Goal: Information Seeking & Learning: Compare options

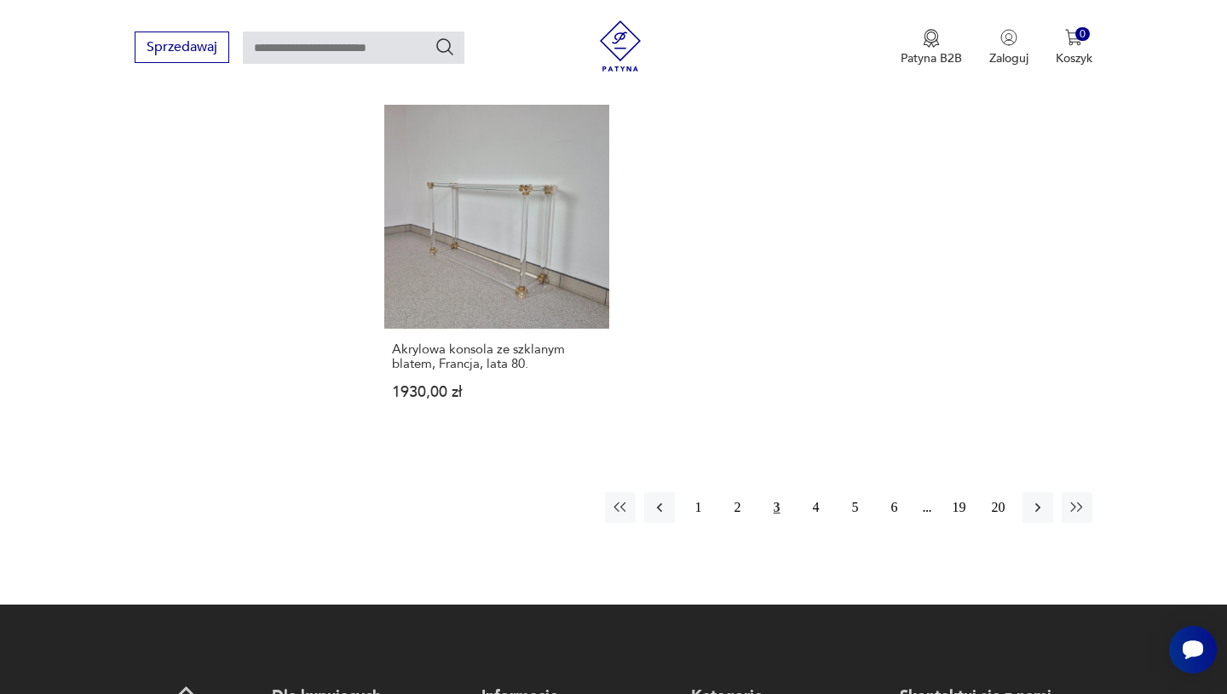
scroll to position [2517, 0]
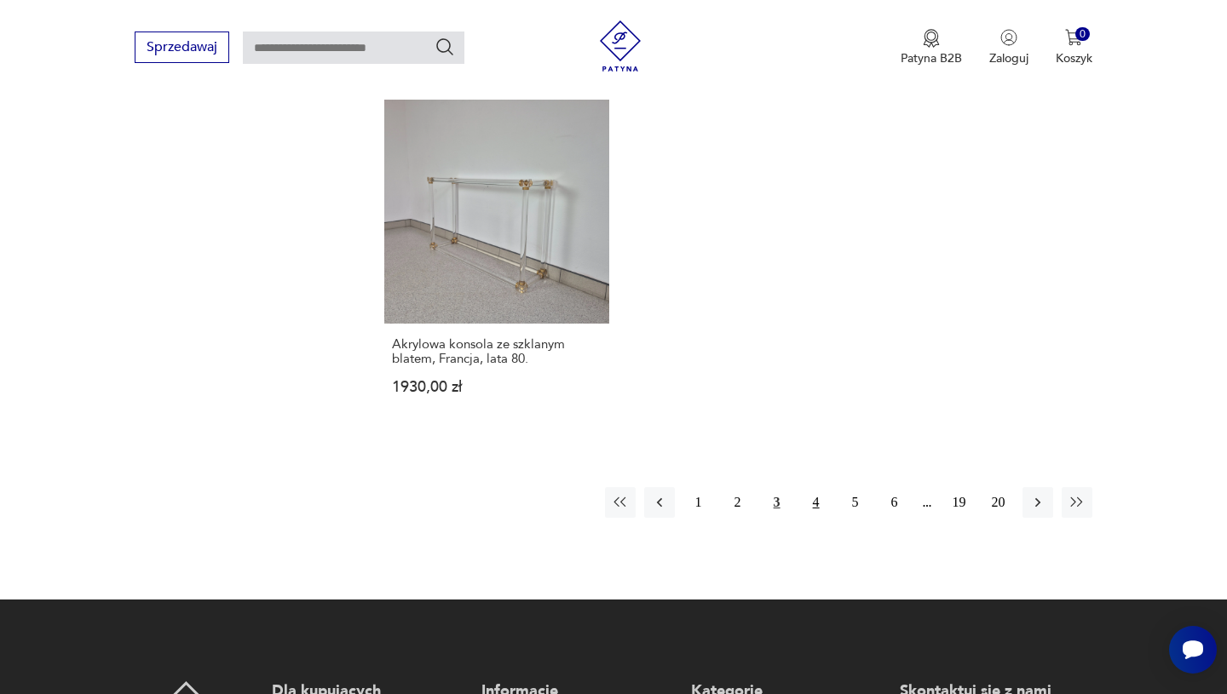
click at [812, 487] on button "4" at bounding box center [816, 502] width 31 height 31
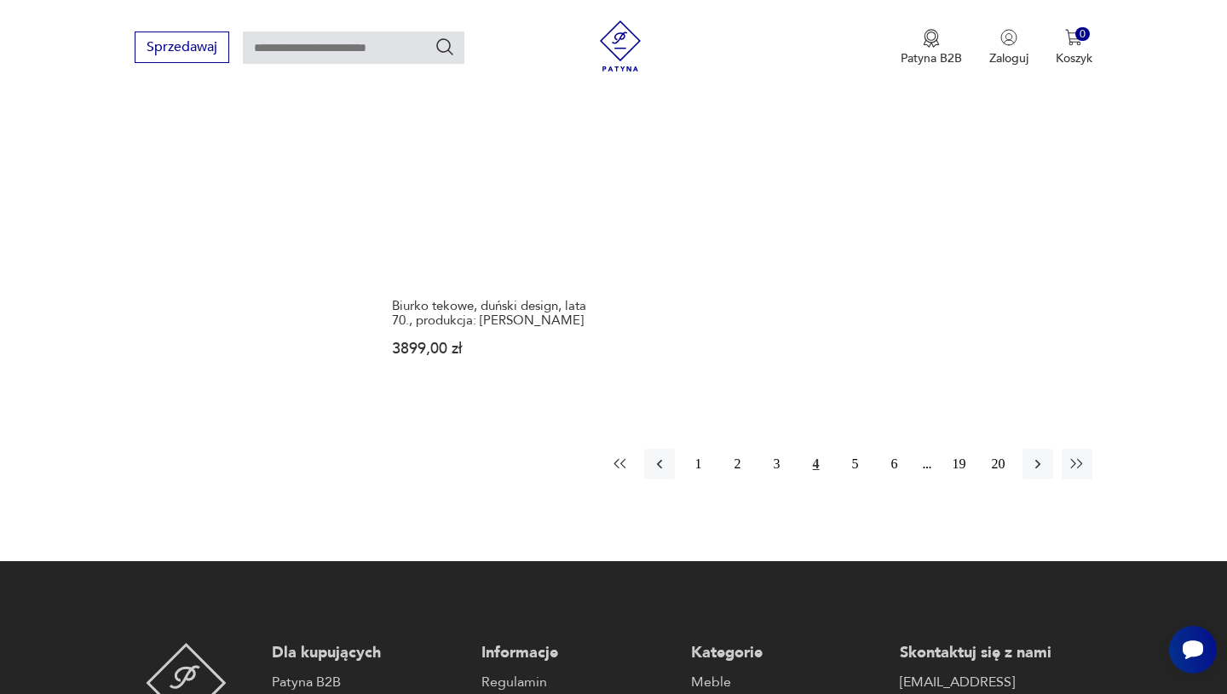
scroll to position [2503, 0]
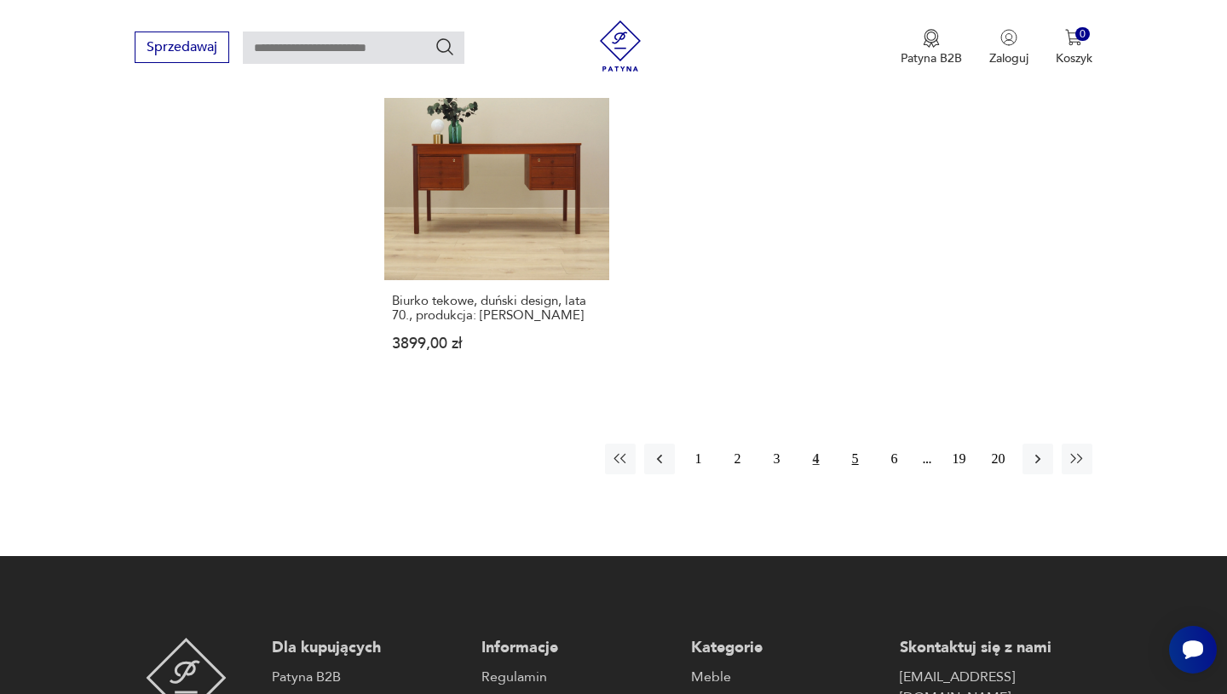
click at [860, 445] on button "5" at bounding box center [855, 459] width 31 height 31
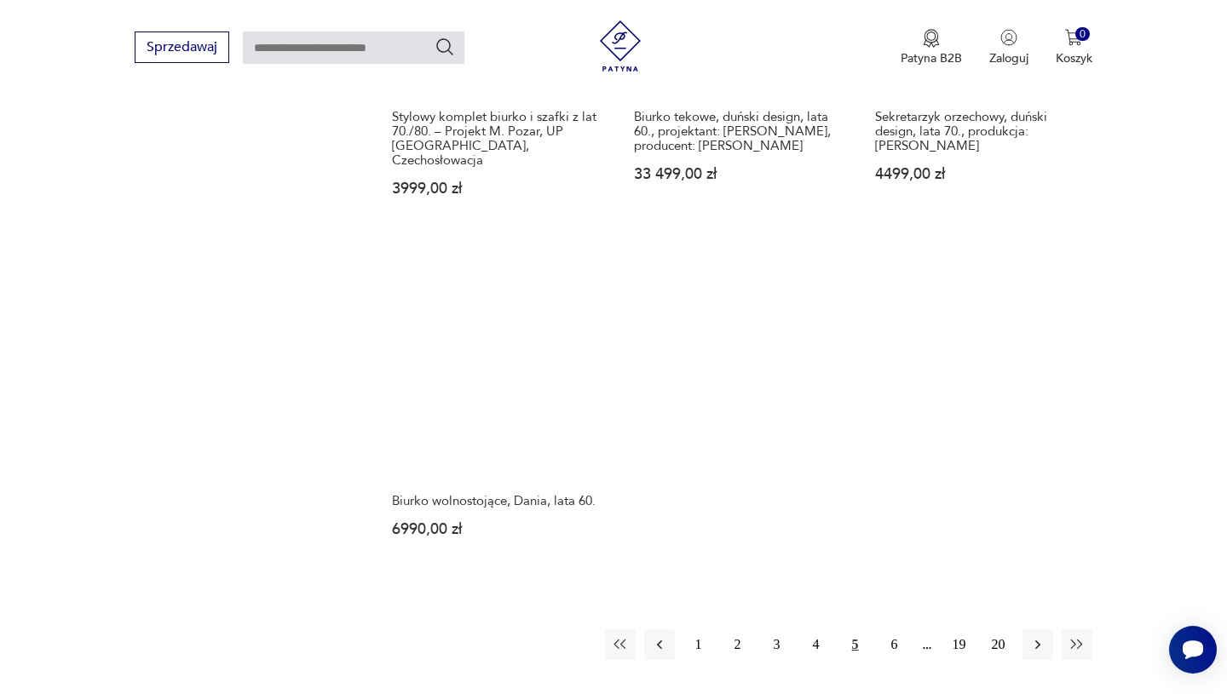
scroll to position [2358, 0]
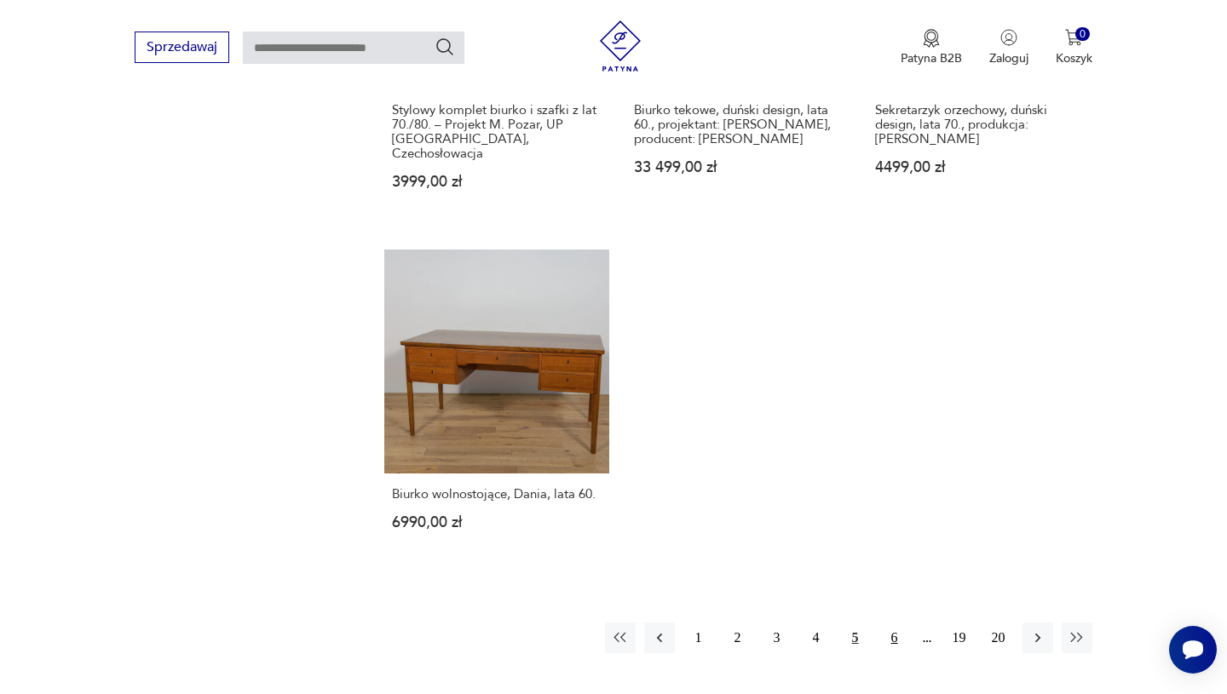
click at [898, 623] on button "6" at bounding box center [894, 638] width 31 height 31
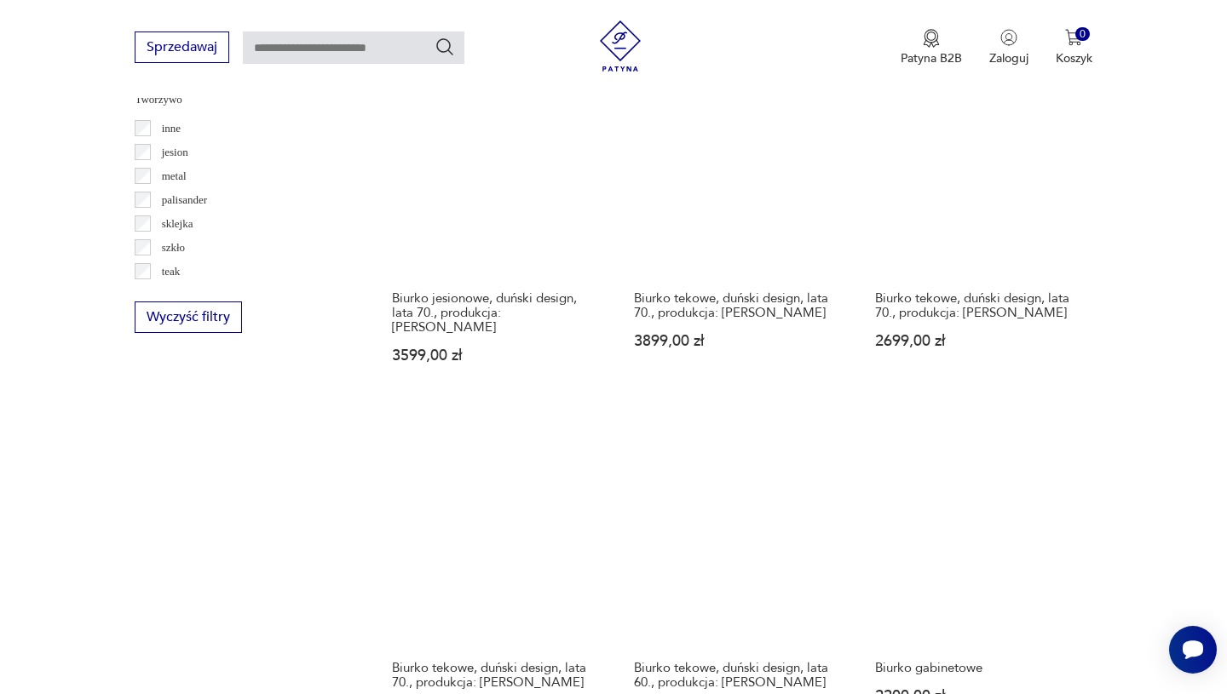
scroll to position [1844, 0]
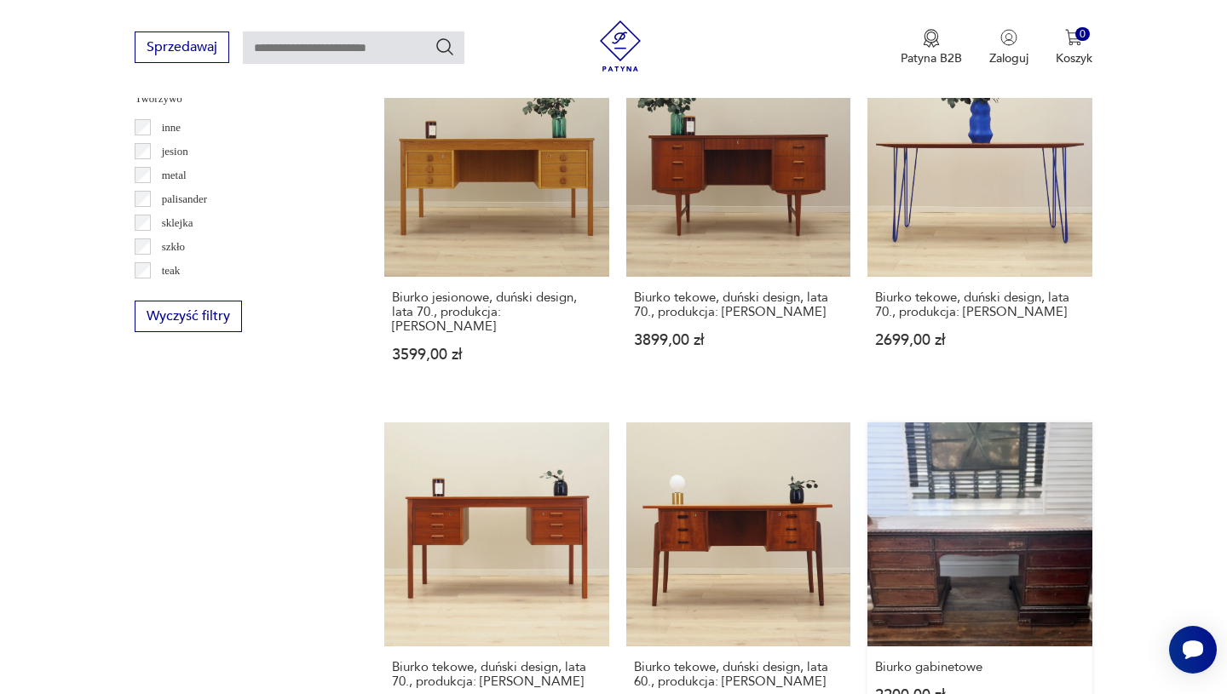
click at [960, 592] on link "Biurko gabinetowe 2200,00 zł" at bounding box center [979, 587] width 224 height 328
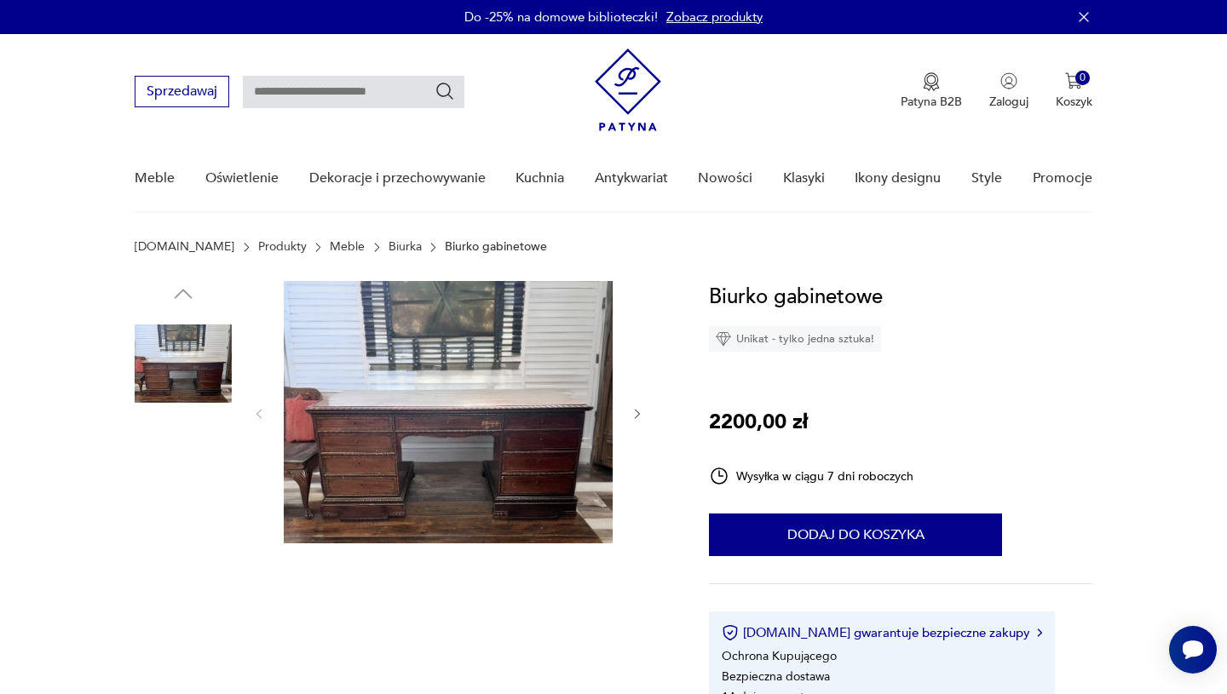
click at [497, 470] on img at bounding box center [448, 412] width 329 height 262
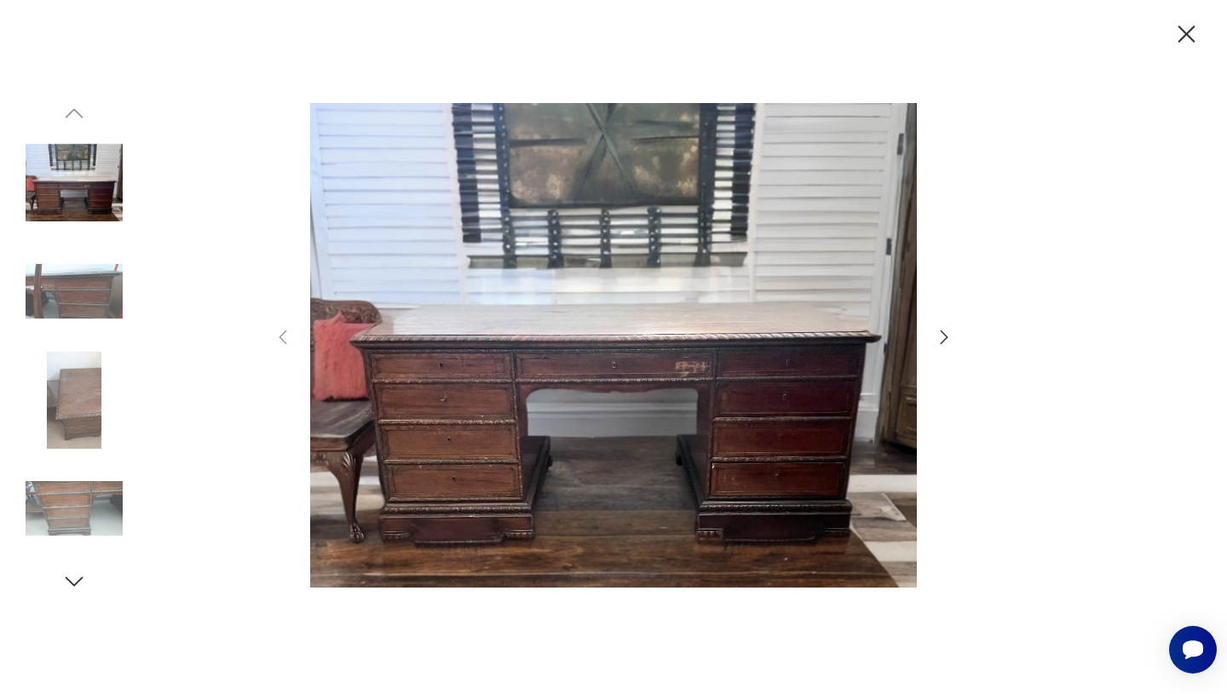
click at [932, 336] on div at bounding box center [614, 347] width 682 height 559
click at [943, 336] on icon "button" at bounding box center [944, 337] width 20 height 20
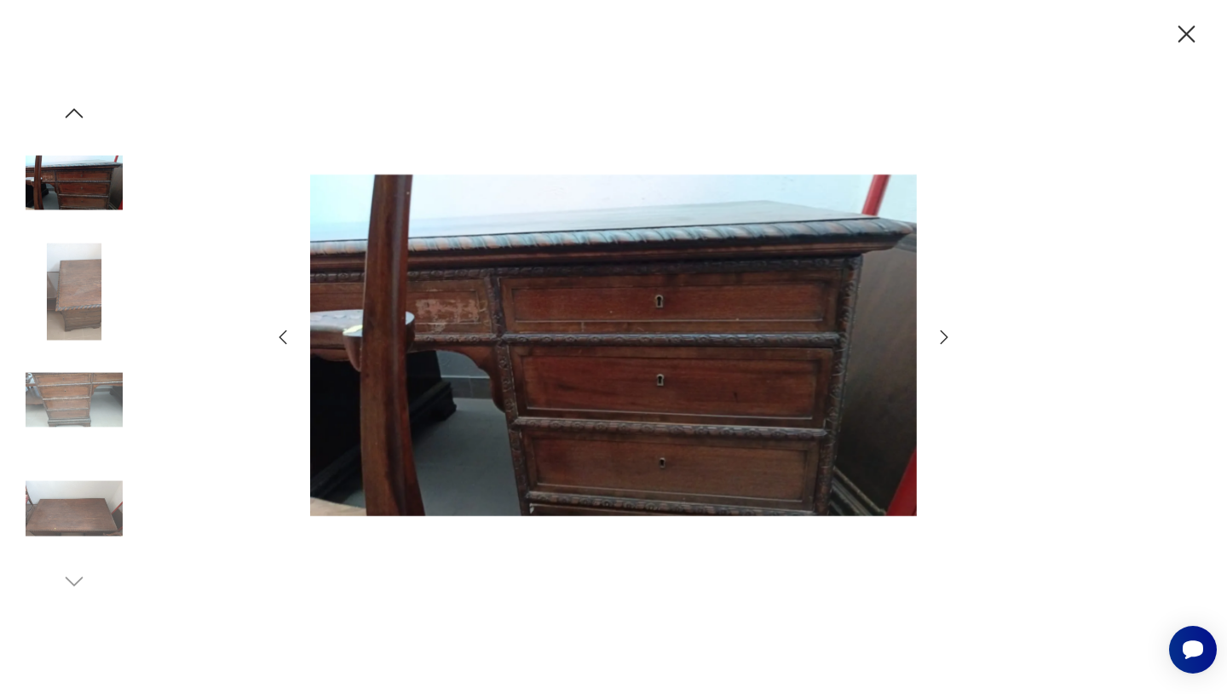
click at [943, 336] on icon "button" at bounding box center [944, 337] width 20 height 20
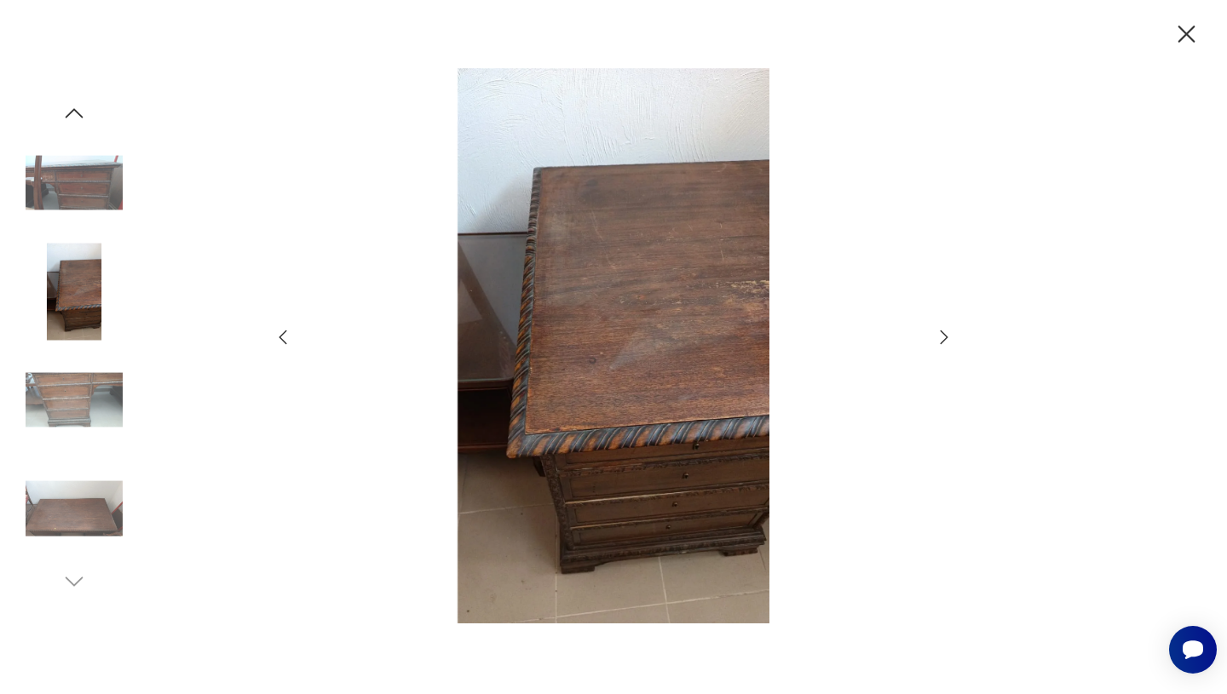
click at [943, 336] on icon "button" at bounding box center [944, 337] width 20 height 20
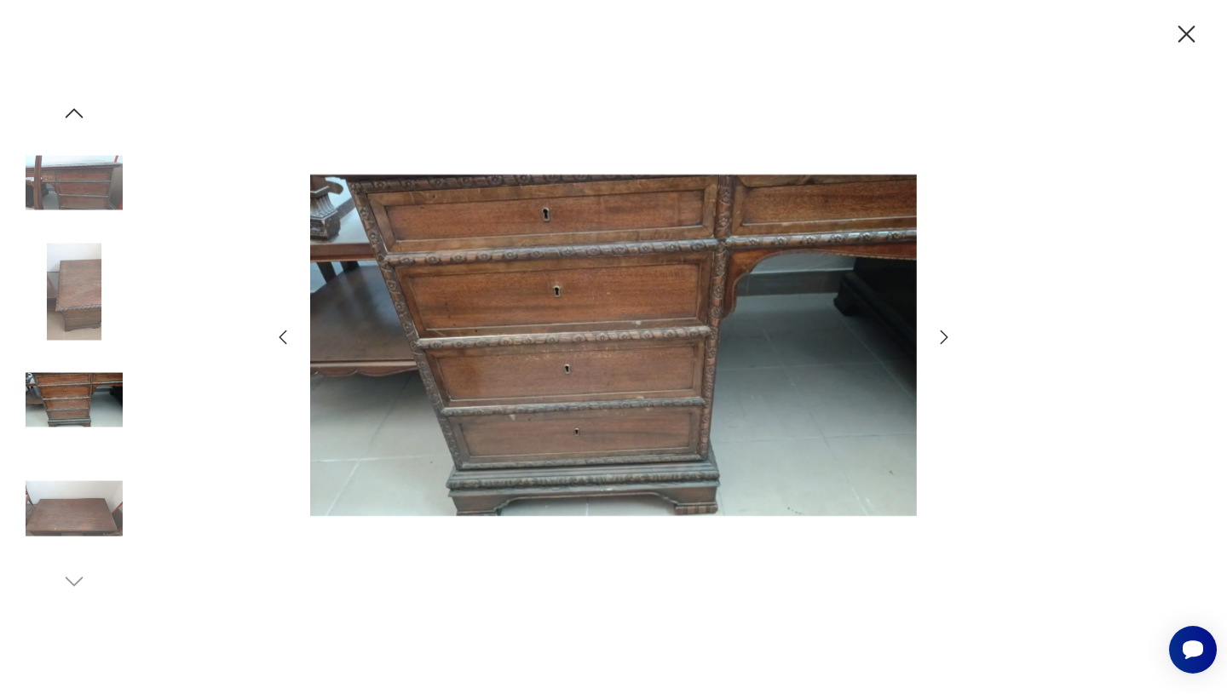
click at [943, 336] on icon "button" at bounding box center [944, 337] width 20 height 20
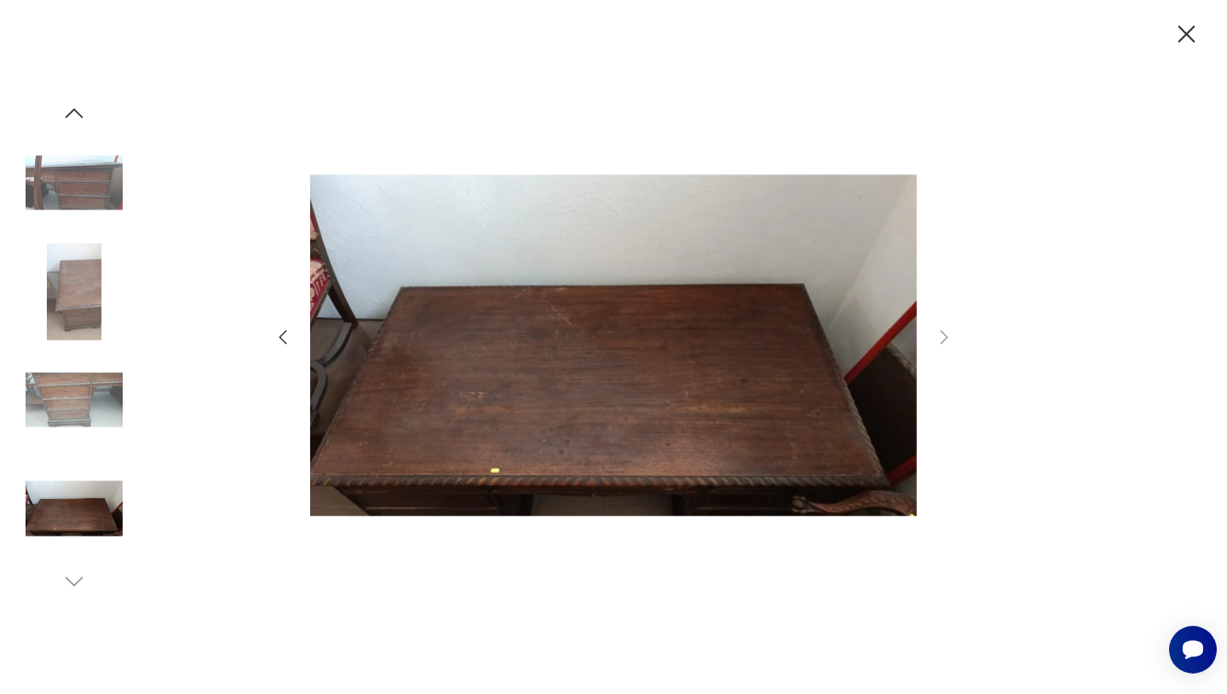
click at [1191, 45] on icon "button" at bounding box center [1186, 35] width 30 height 30
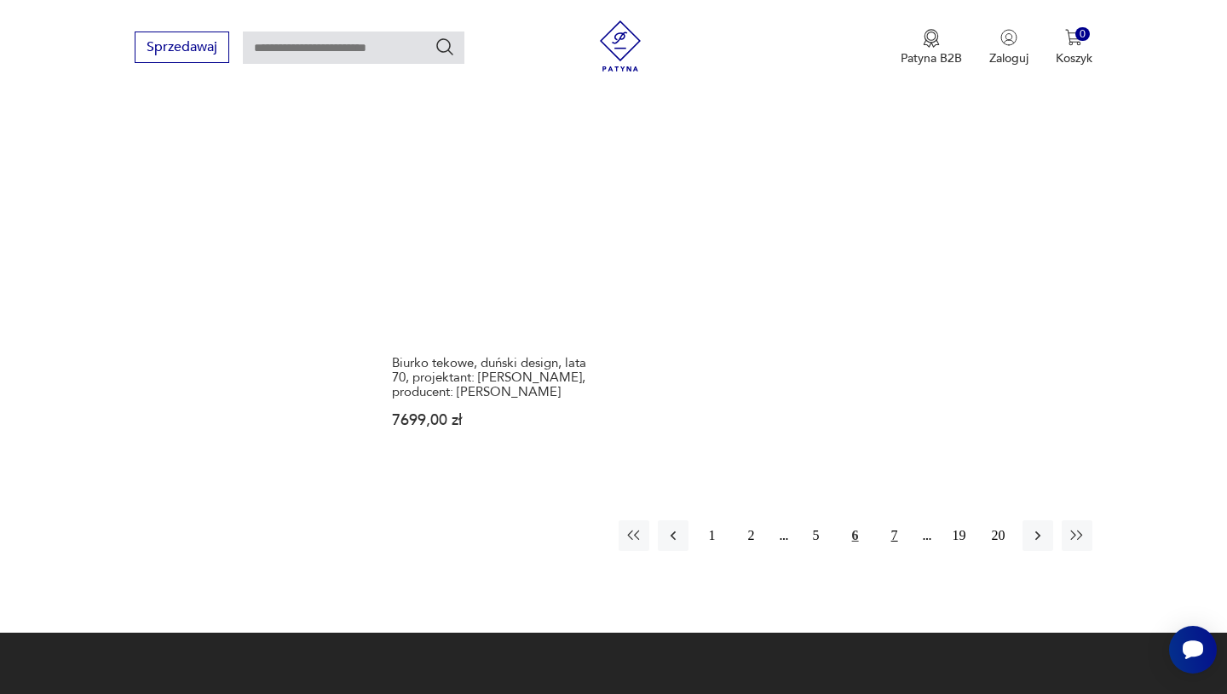
scroll to position [2545, 0]
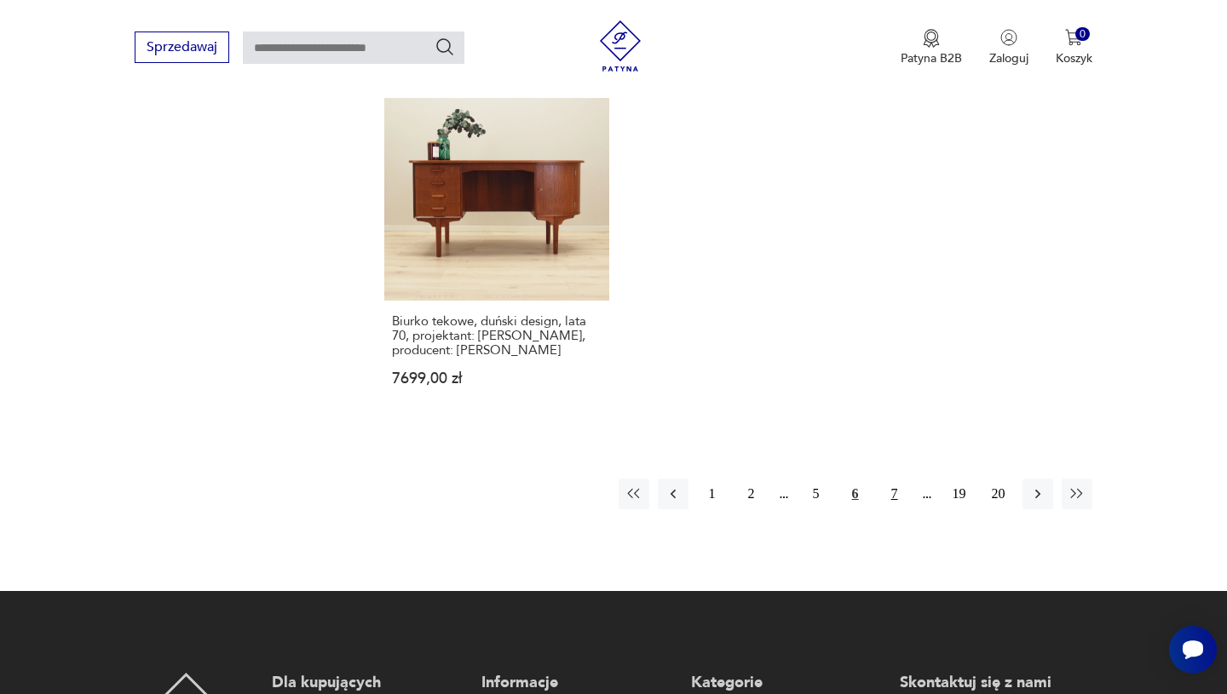
click at [896, 479] on button "7" at bounding box center [894, 494] width 31 height 31
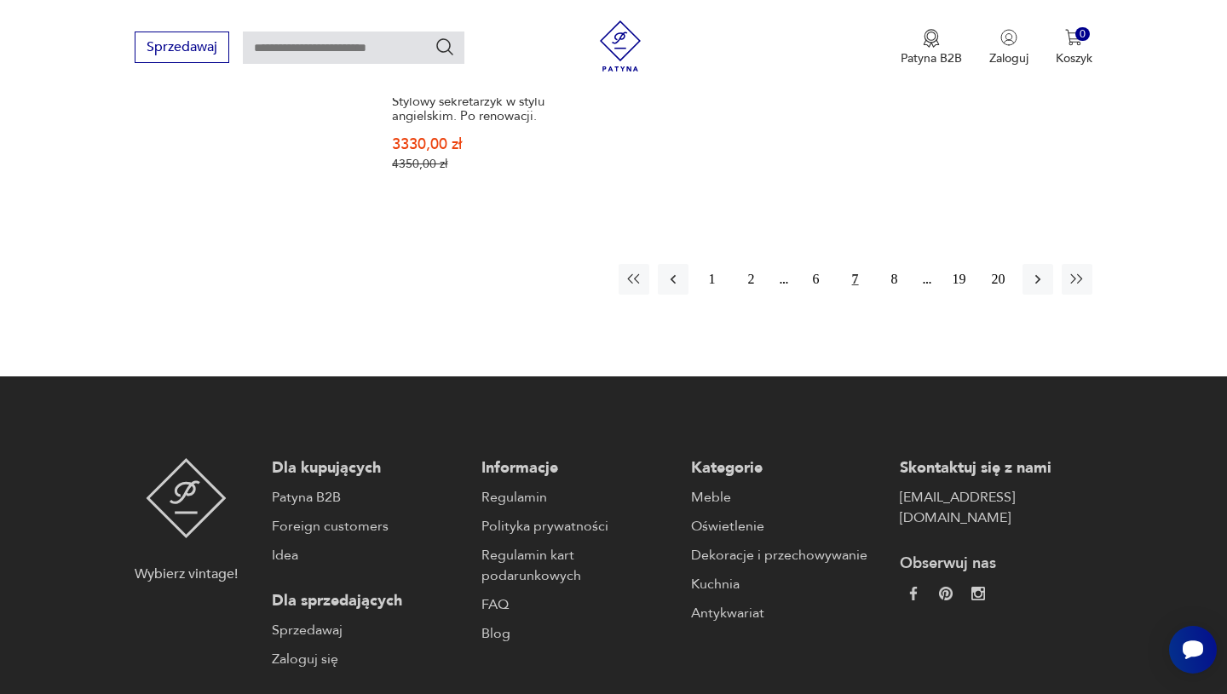
scroll to position [2803, 0]
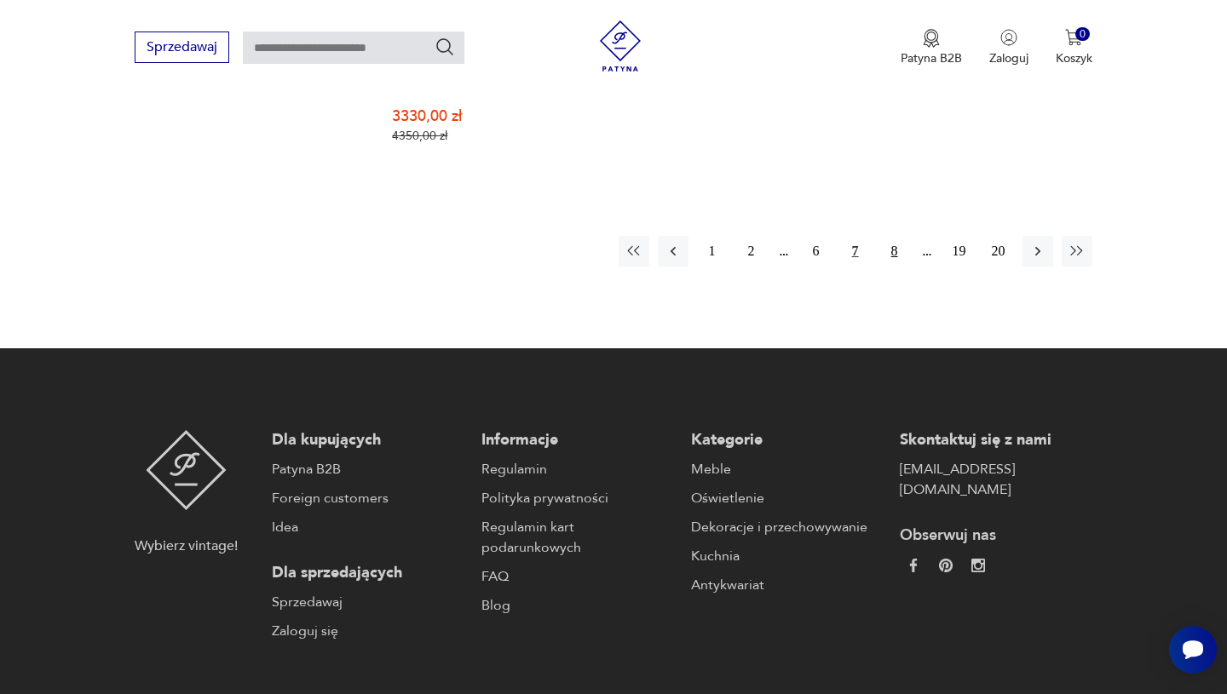
click at [886, 236] on button "8" at bounding box center [894, 251] width 31 height 31
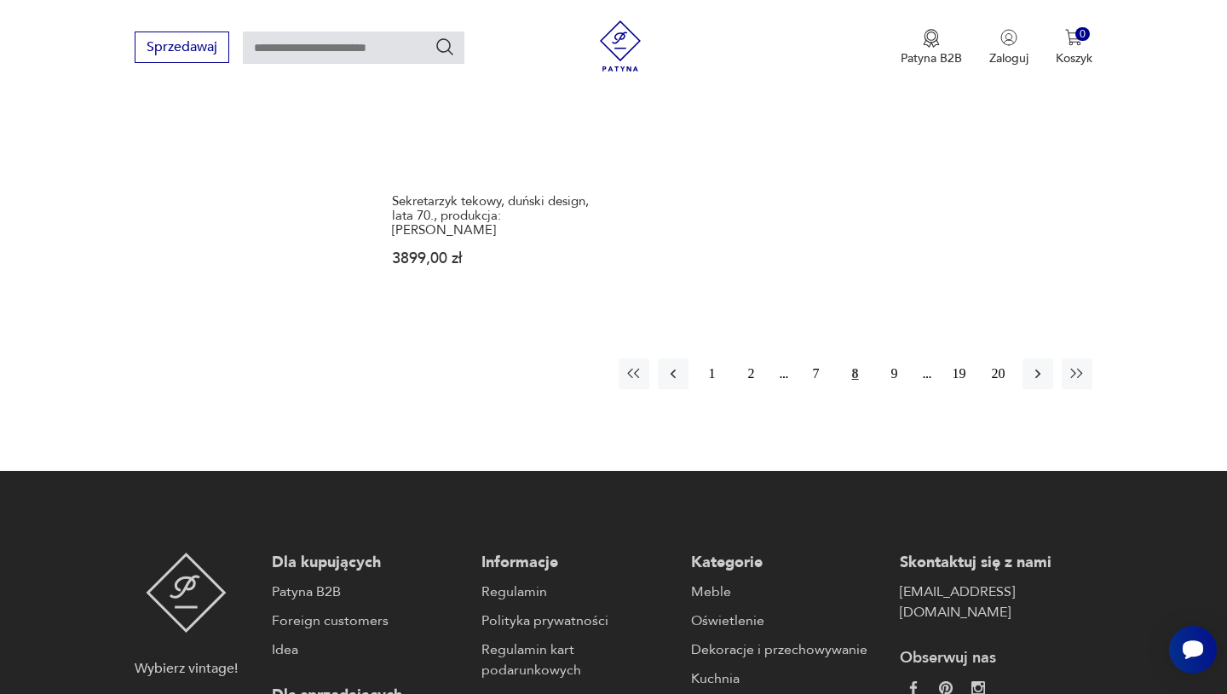
scroll to position [2796, 0]
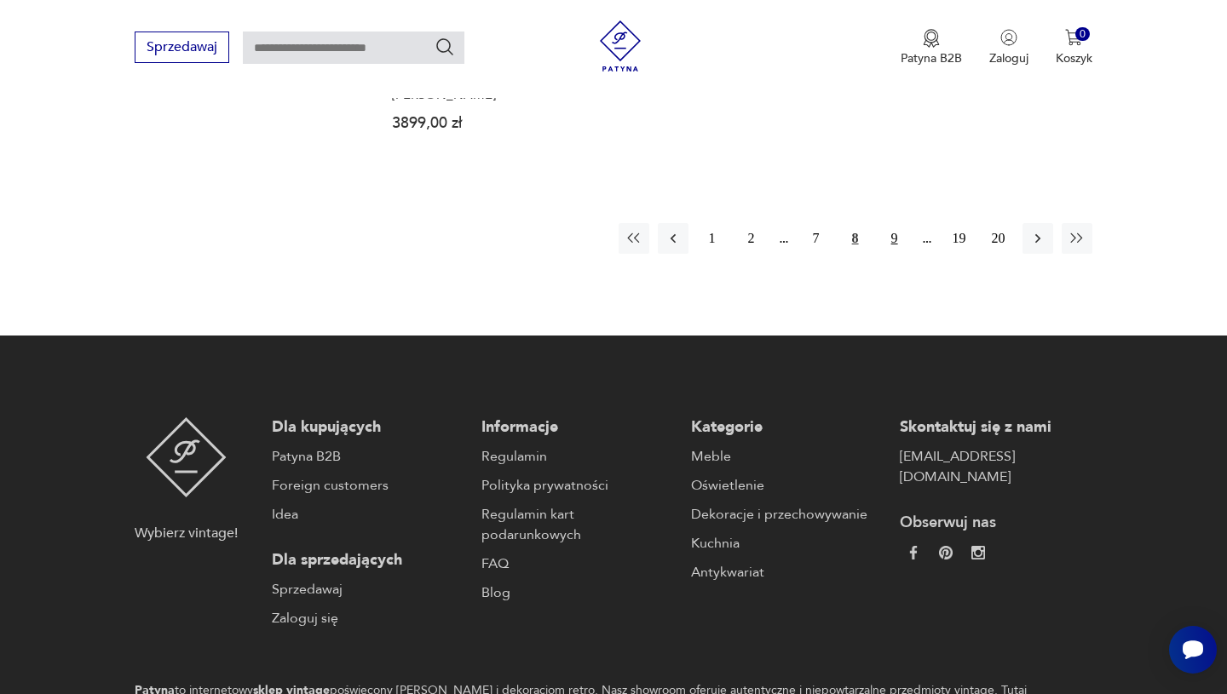
click at [889, 223] on button "9" at bounding box center [894, 238] width 31 height 31
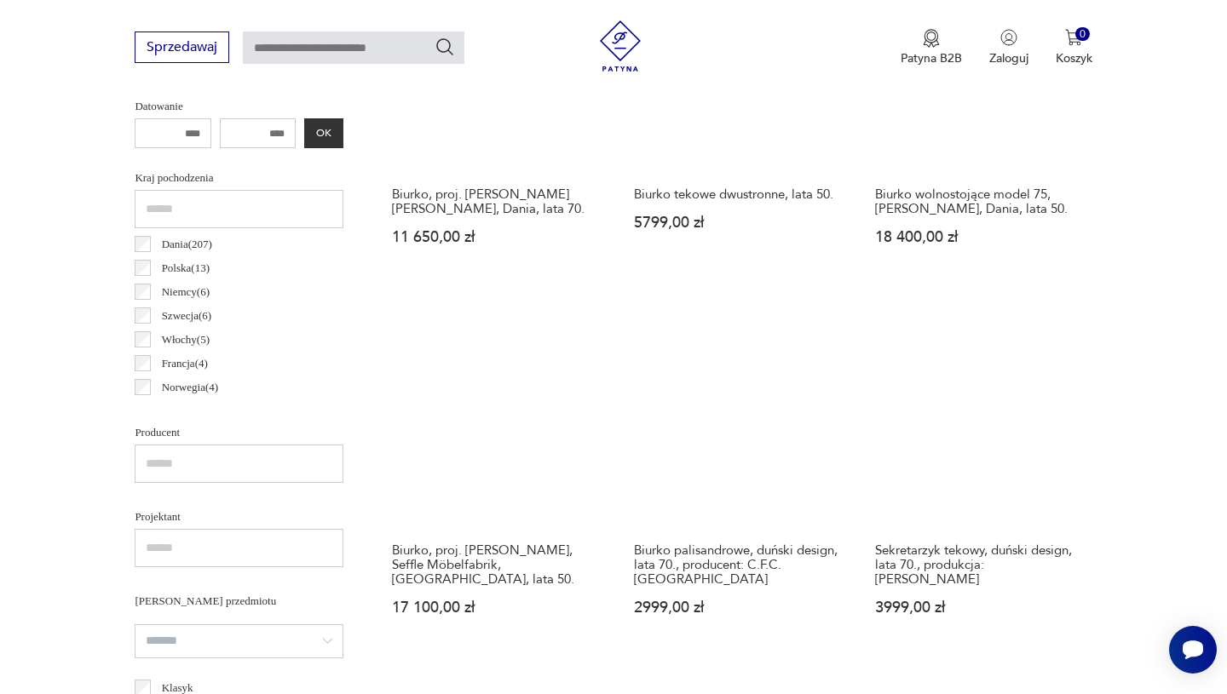
scroll to position [828, 0]
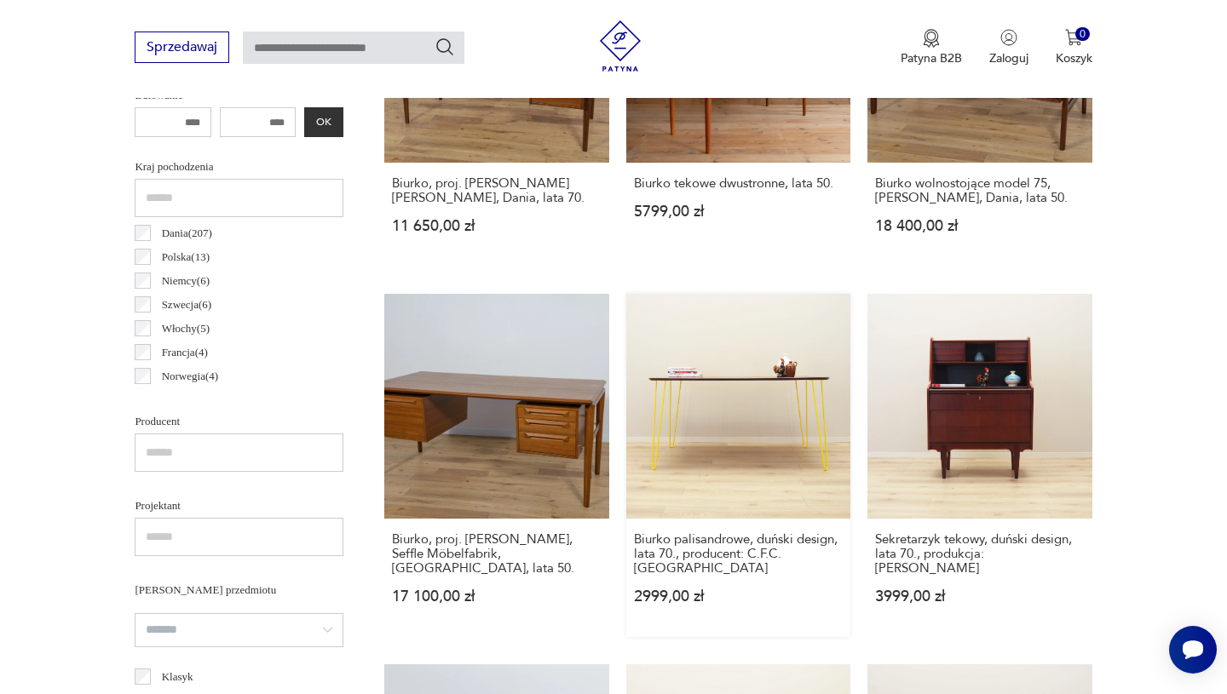
click at [778, 429] on link "Biurko palisandrowe, duński design, lata 70., producent: C.F.C. Silkeborg 2999,…" at bounding box center [738, 465] width 224 height 342
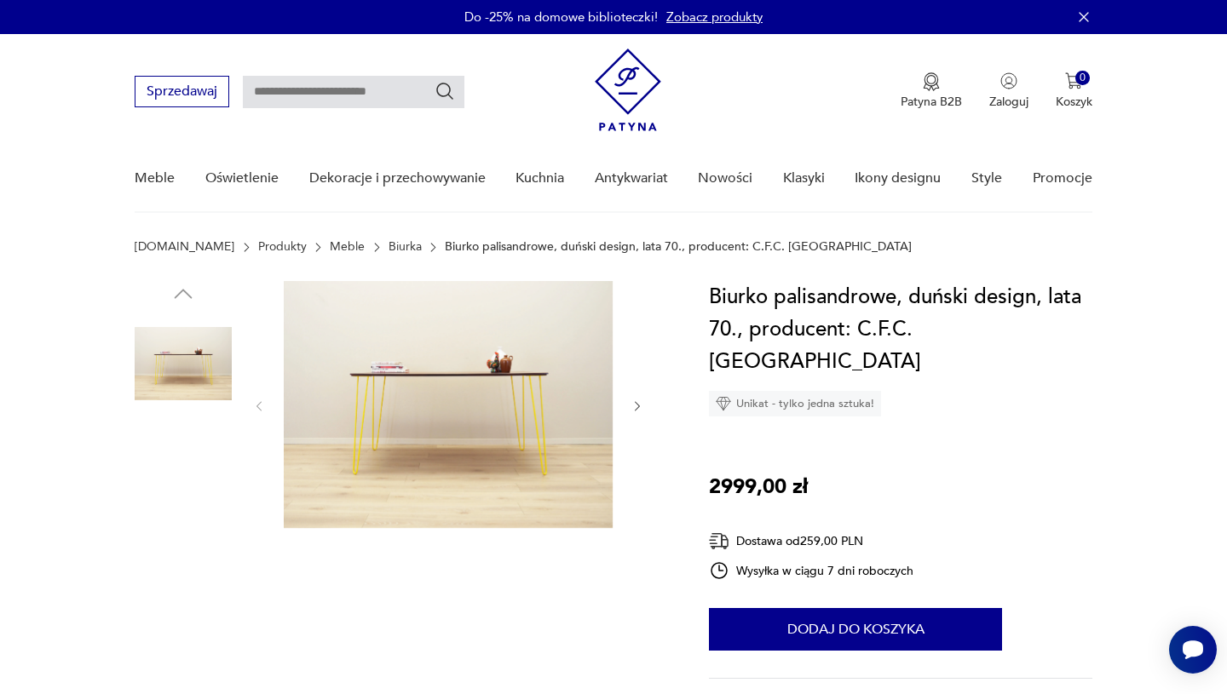
click at [562, 454] on img at bounding box center [448, 404] width 329 height 247
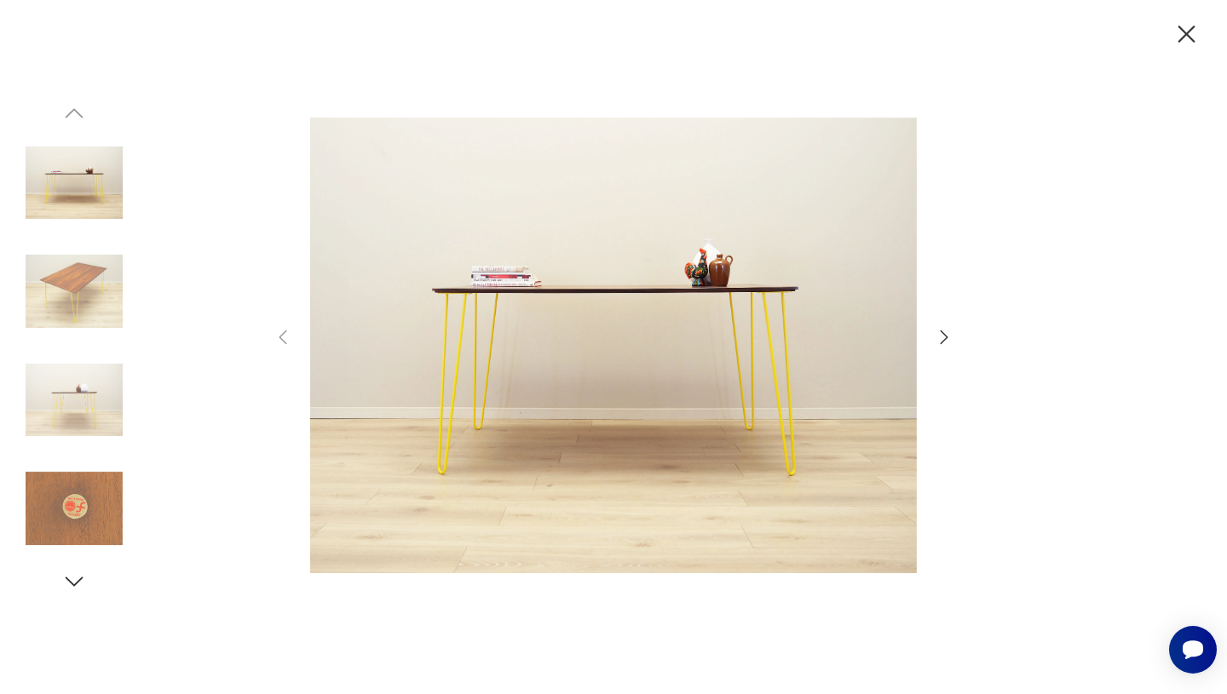
click at [1194, 31] on icon "button" at bounding box center [1186, 35] width 30 height 30
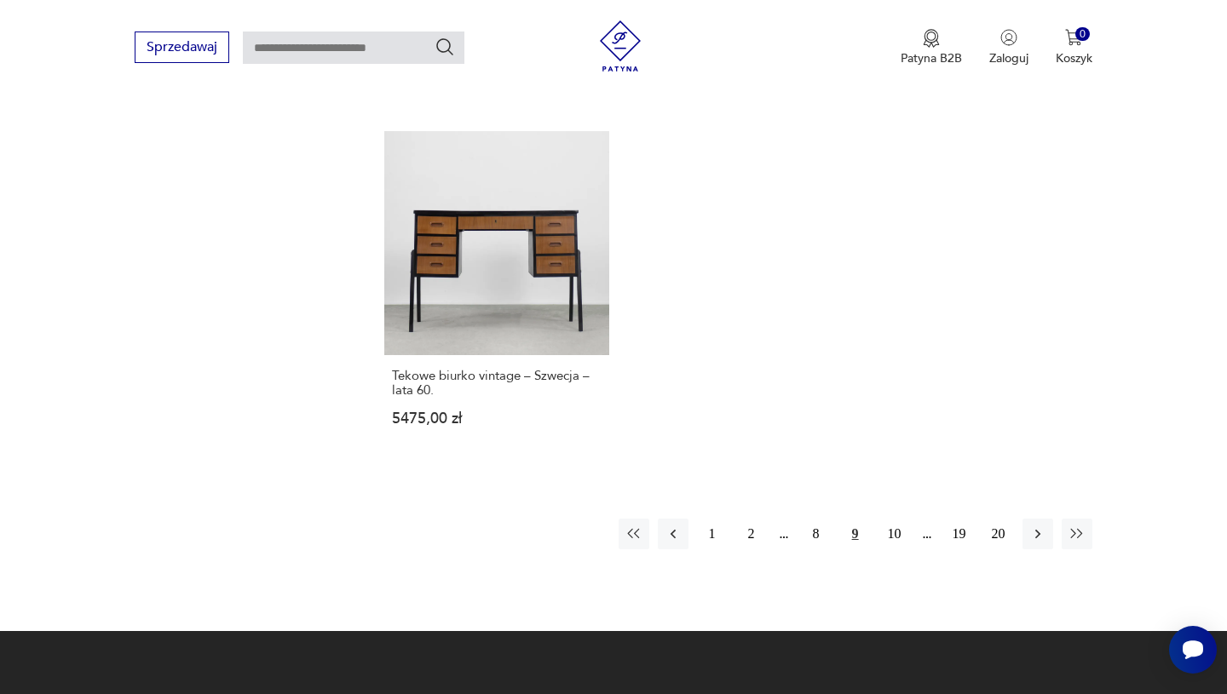
scroll to position [2502, 0]
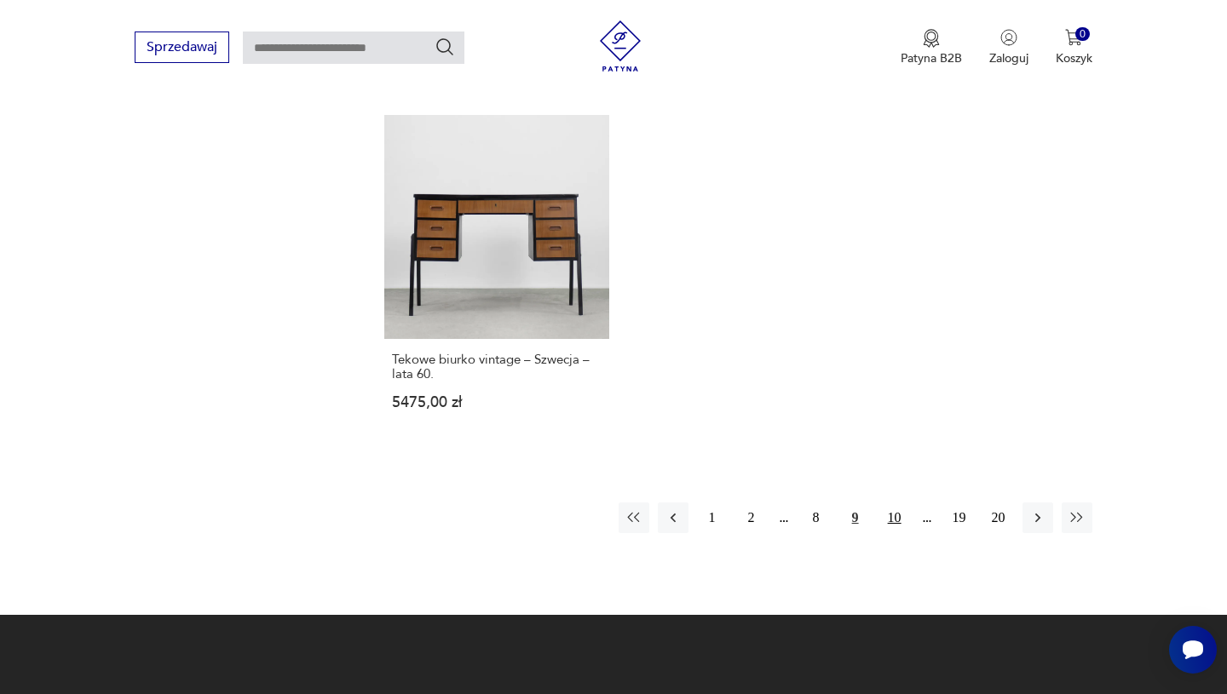
click at [888, 503] on button "10" at bounding box center [894, 518] width 31 height 31
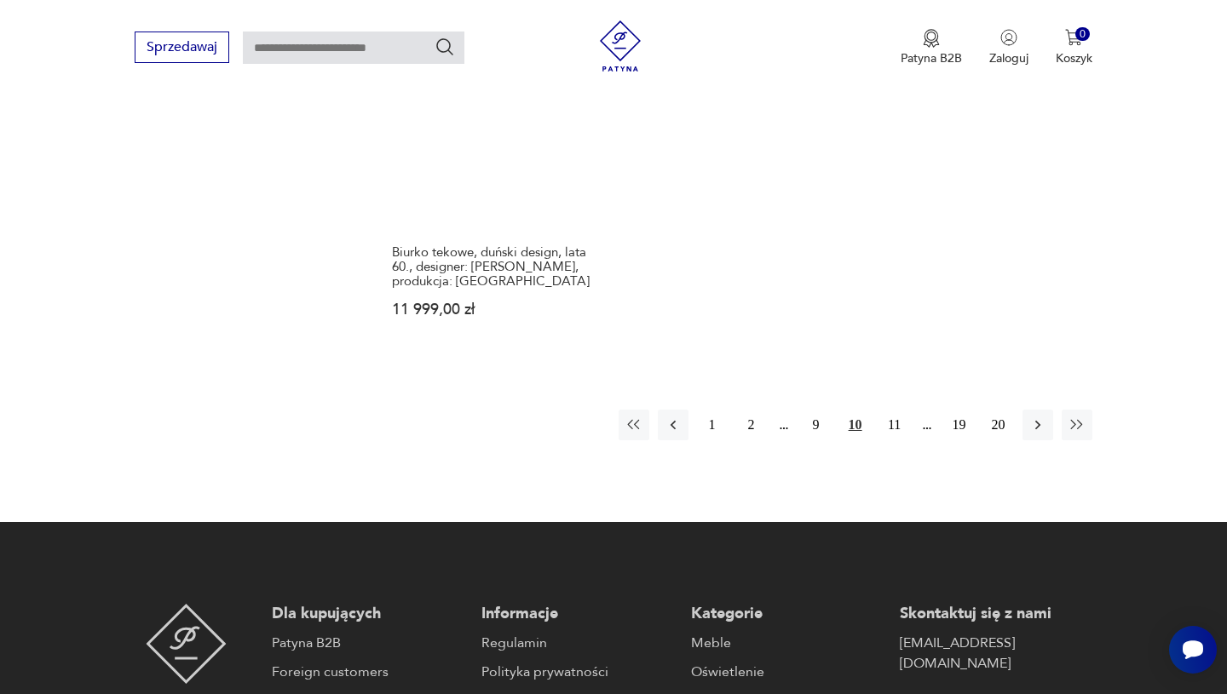
scroll to position [2573, 0]
